Goal: Transaction & Acquisition: Purchase product/service

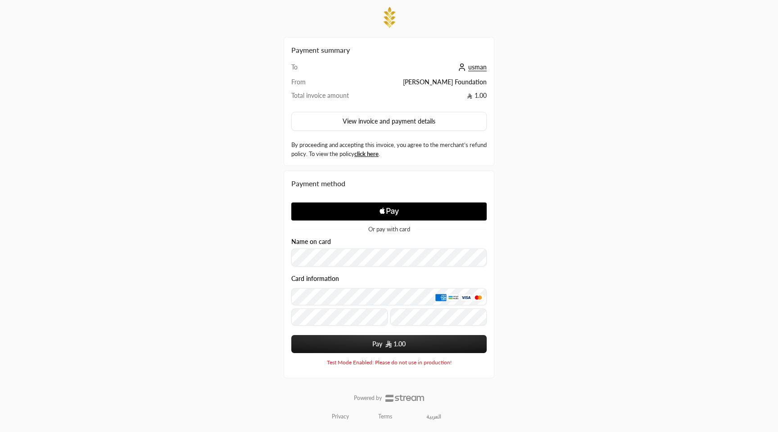
click at [471, 66] on span "usman" at bounding box center [478, 67] width 18 height 8
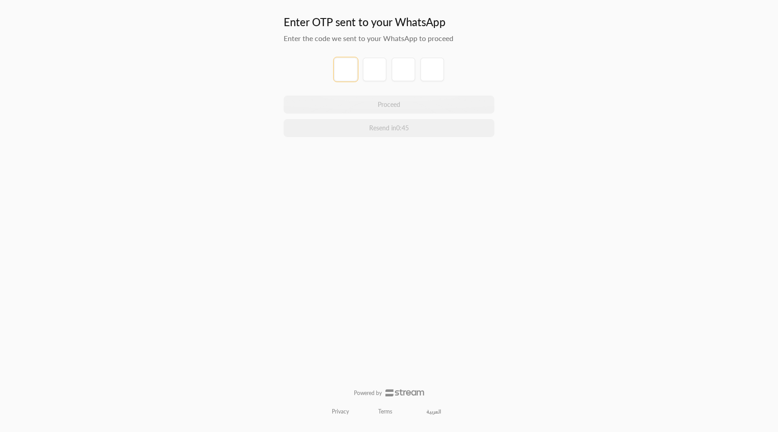
click at [341, 67] on input "tel" at bounding box center [345, 69] width 23 height 23
type input "1"
type input "2"
type input "3"
type input "4"
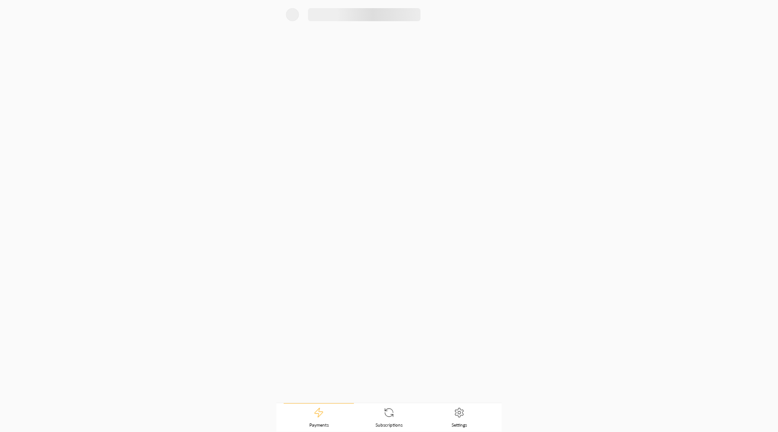
click at [409, 104] on div at bounding box center [389, 201] width 225 height 402
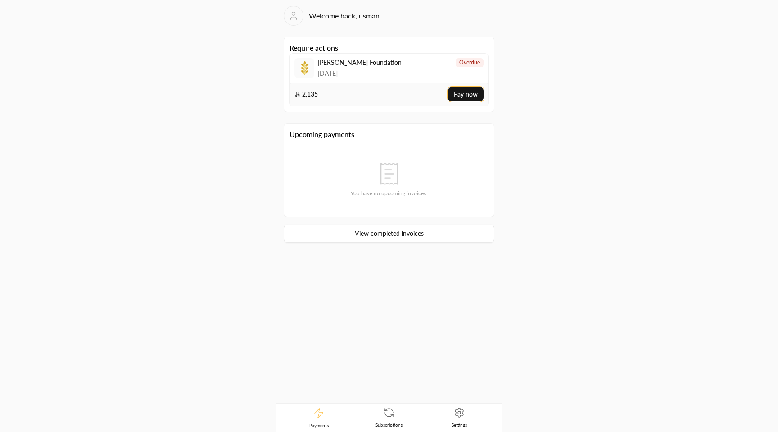
click at [459, 92] on button "Pay now" at bounding box center [466, 94] width 36 height 14
